Goal: Information Seeking & Learning: Understand process/instructions

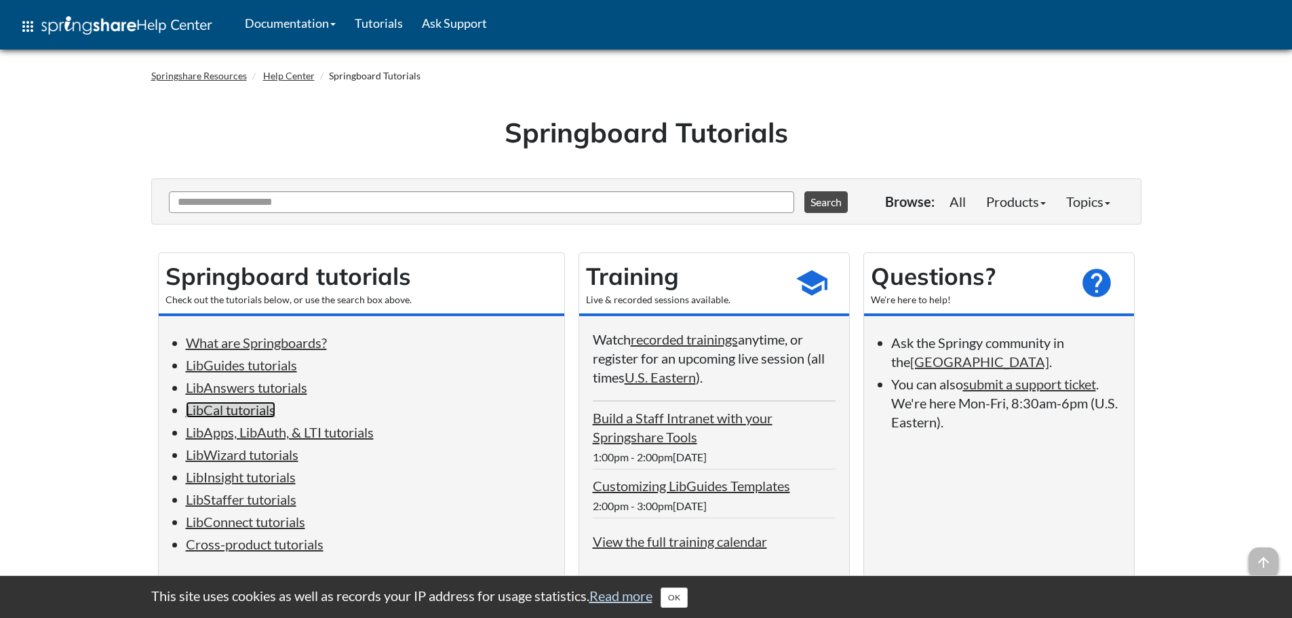
click at [243, 409] on link "LibCal tutorials" at bounding box center [230, 409] width 89 height 16
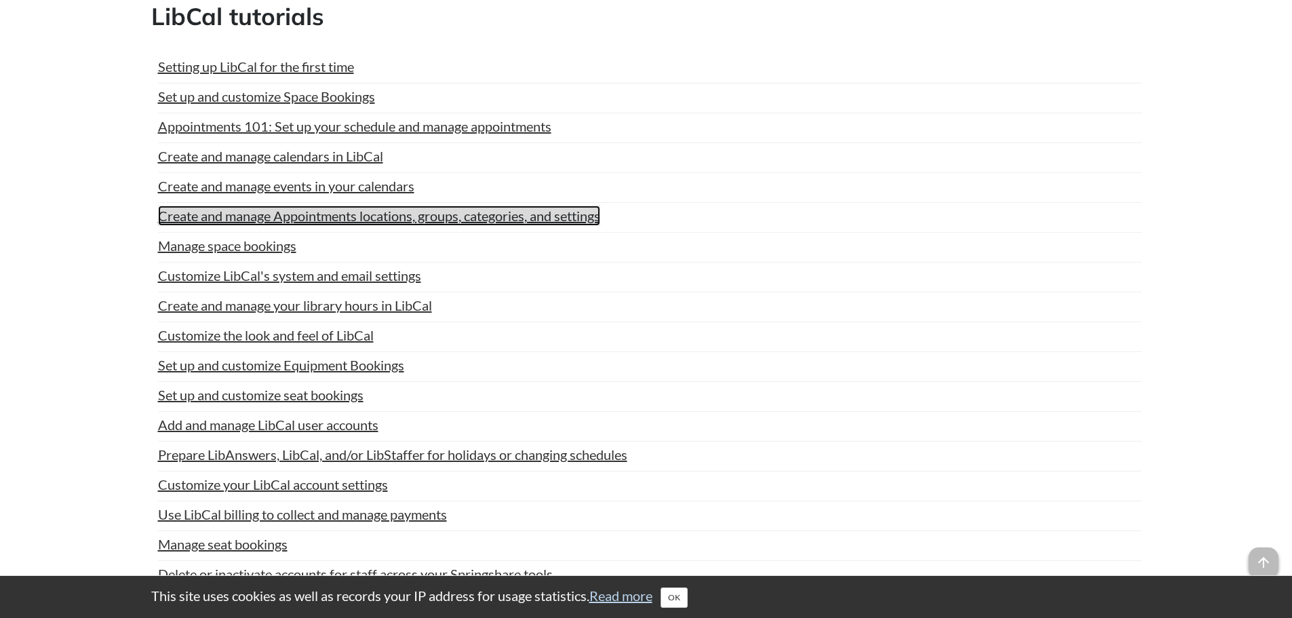
click at [260, 220] on link "Create and manage Appointments locations, groups, categories, and settings" at bounding box center [379, 215] width 442 height 20
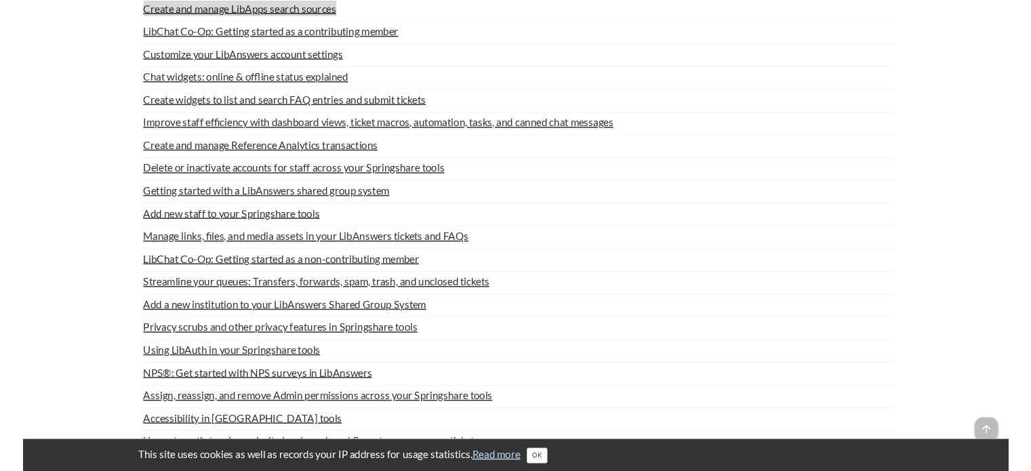
scroll to position [2126, 0]
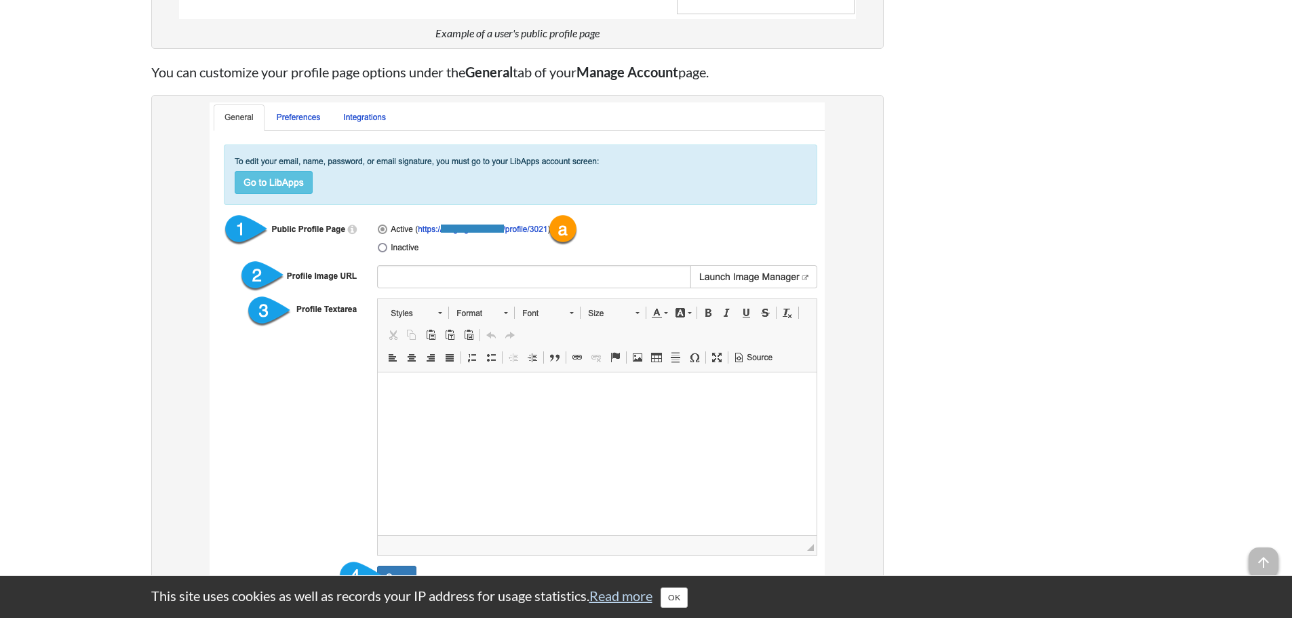
scroll to position [746, 0]
